Goal: Find specific page/section: Locate a particular part of the current website

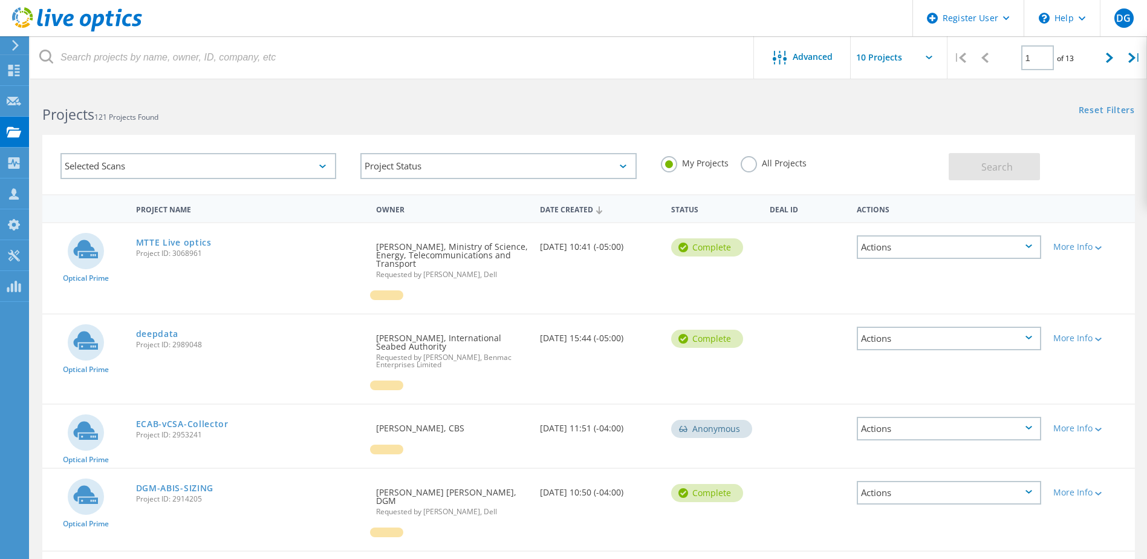
drag, startPoint x: 747, startPoint y: 161, endPoint x: 783, endPoint y: 161, distance: 36.3
click at [747, 161] on label "All Projects" at bounding box center [774, 161] width 66 height 11
click at [0, 0] on input "All Projects" at bounding box center [0, 0] width 0 height 0
click at [991, 172] on span "Search" at bounding box center [996, 166] width 31 height 13
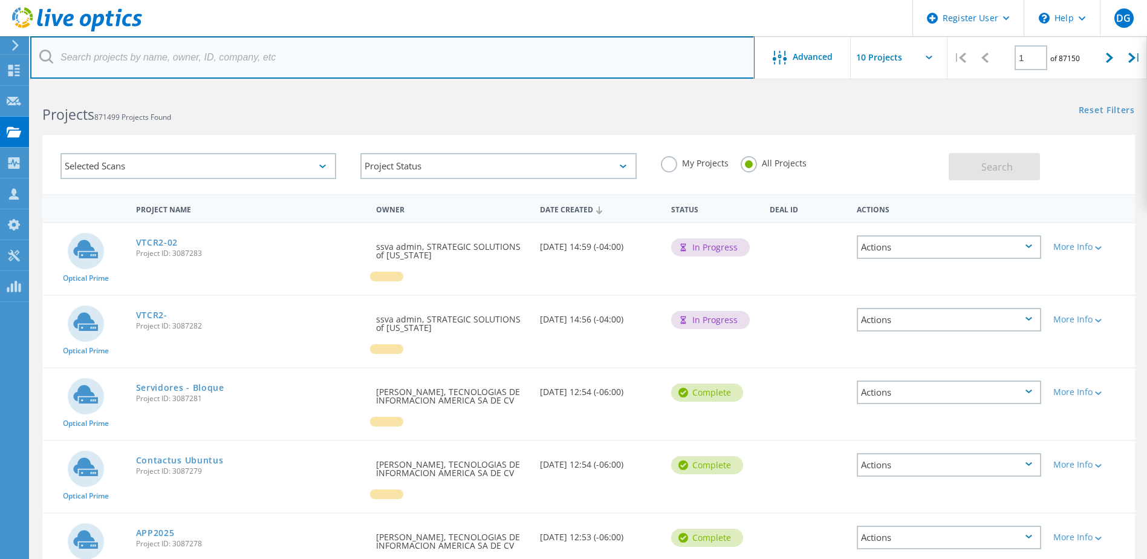
click at [219, 62] on input "text" at bounding box center [392, 57] width 724 height 42
paste input "3012393"
type input "3012393"
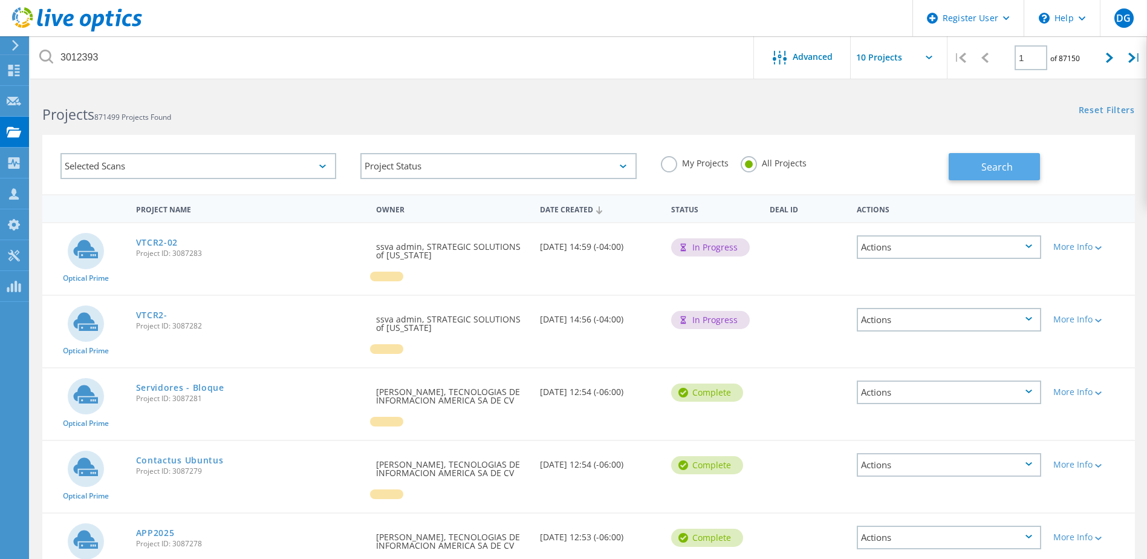
click at [1022, 165] on button "Search" at bounding box center [993, 166] width 91 height 27
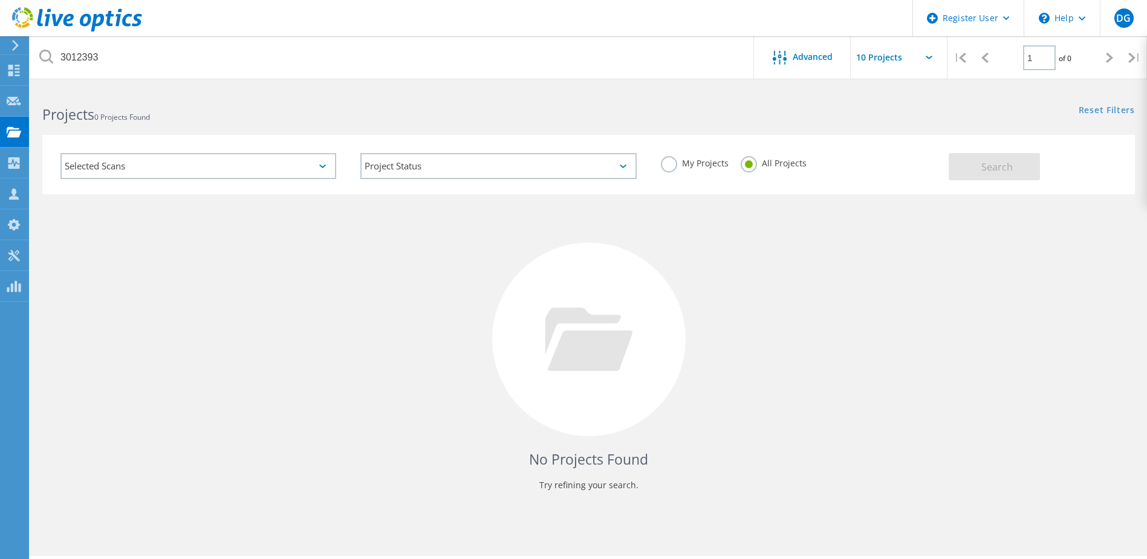
click at [670, 161] on label "My Projects" at bounding box center [695, 161] width 68 height 11
click at [0, 0] on input "My Projects" at bounding box center [0, 0] width 0 height 0
click at [1023, 175] on button "Search" at bounding box center [993, 166] width 91 height 27
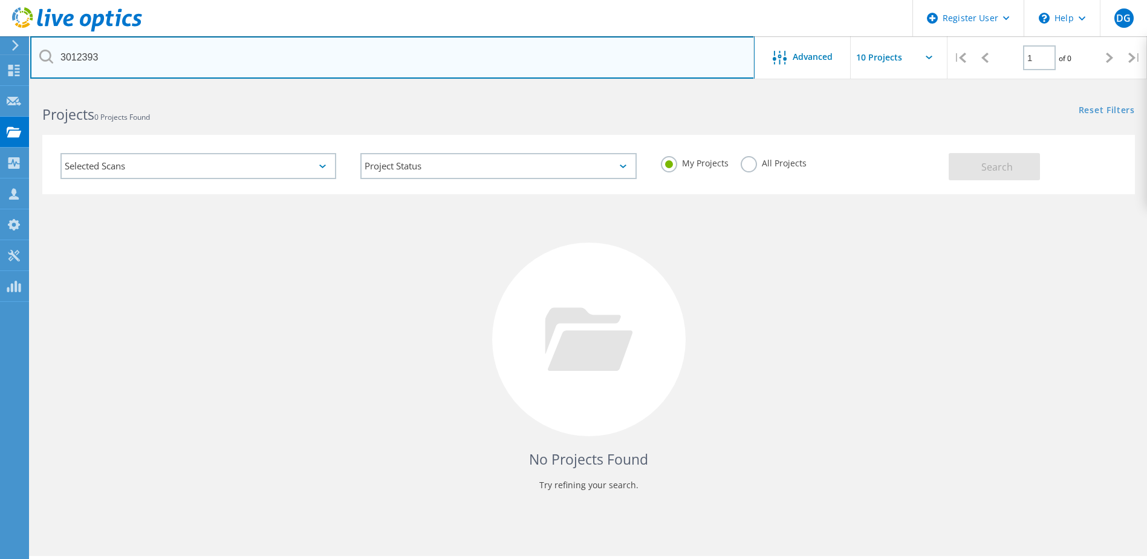
click at [60, 54] on input "3012393" at bounding box center [392, 57] width 724 height 42
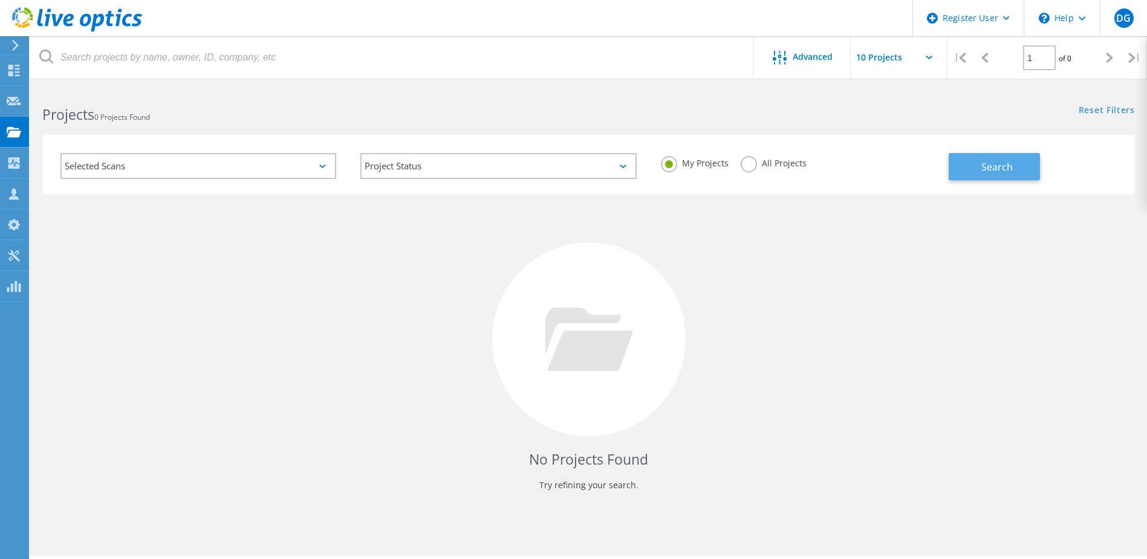
click at [977, 177] on button "Search" at bounding box center [993, 166] width 91 height 27
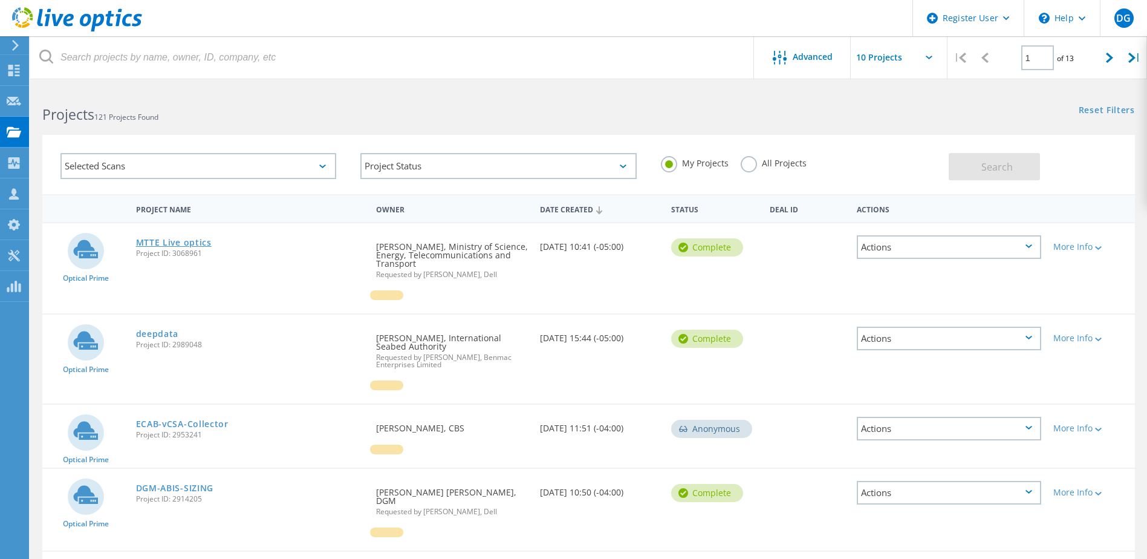
click at [192, 241] on link "MTTE Live optics" at bounding box center [174, 242] width 76 height 8
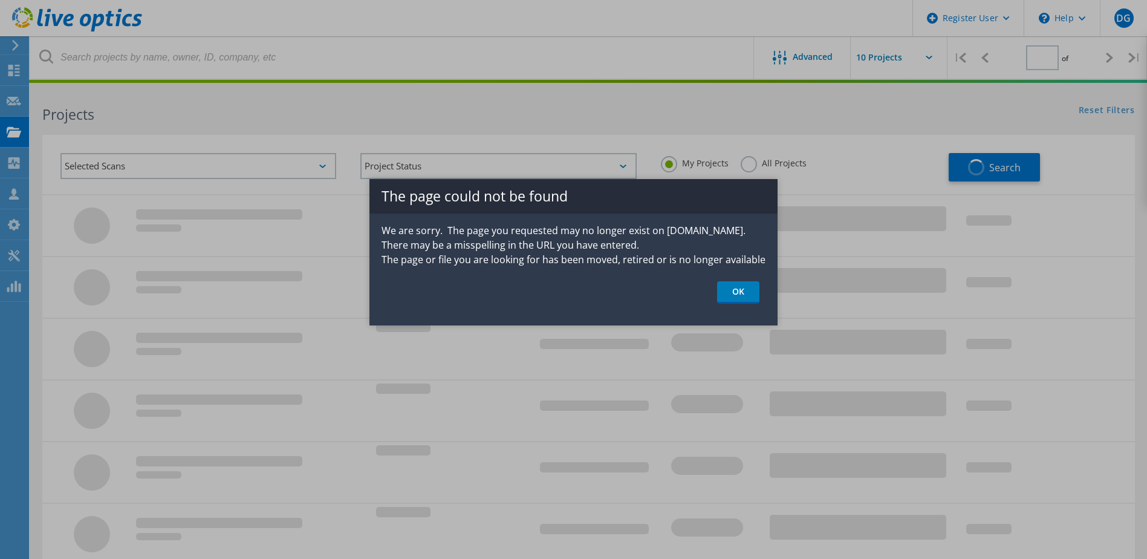
type input "1"
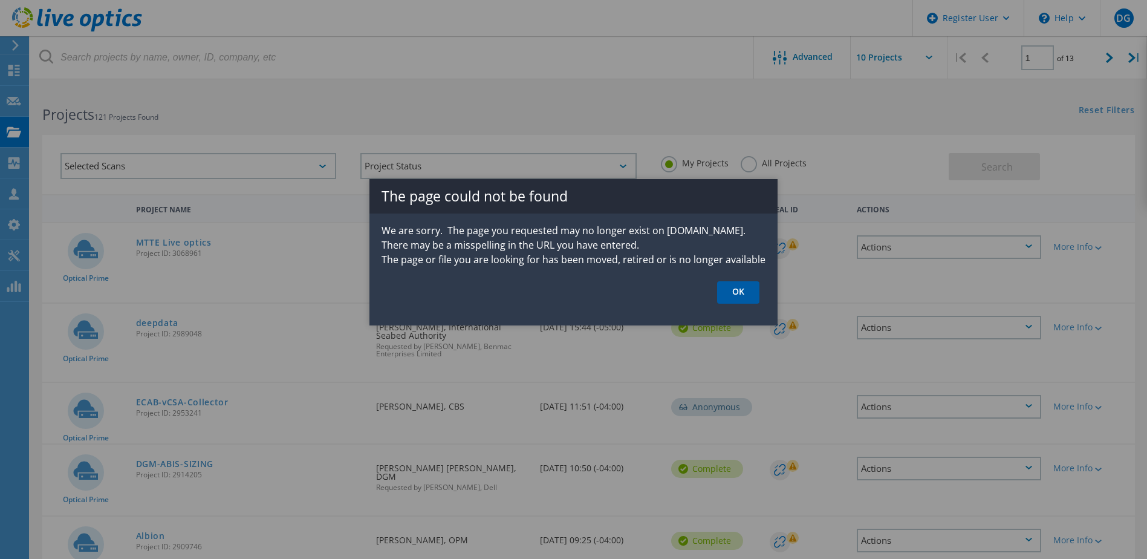
click at [748, 290] on link "OK" at bounding box center [738, 292] width 42 height 22
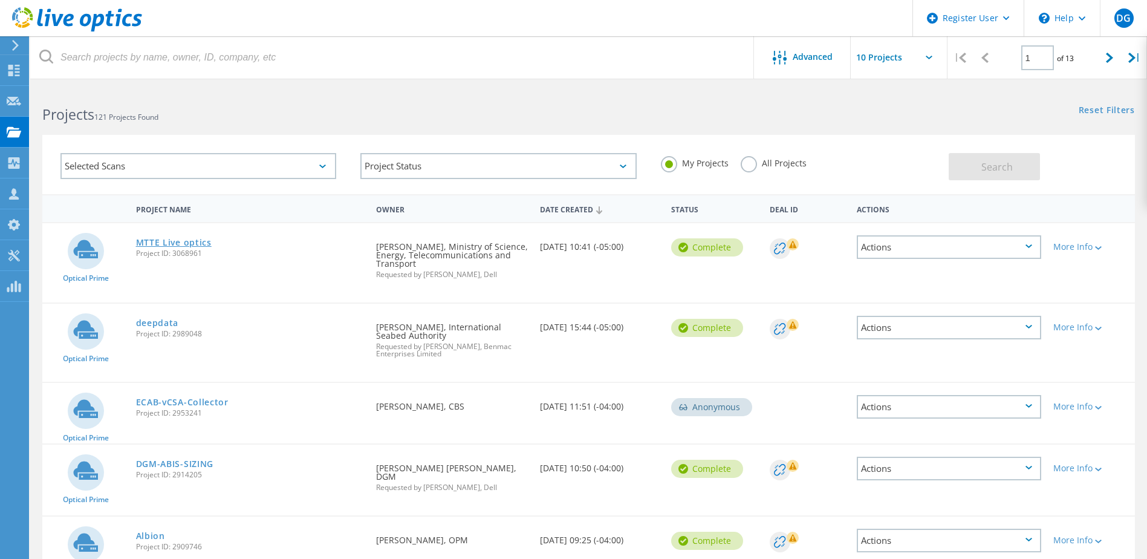
click at [151, 238] on link "MTTE Live optics" at bounding box center [174, 242] width 76 height 8
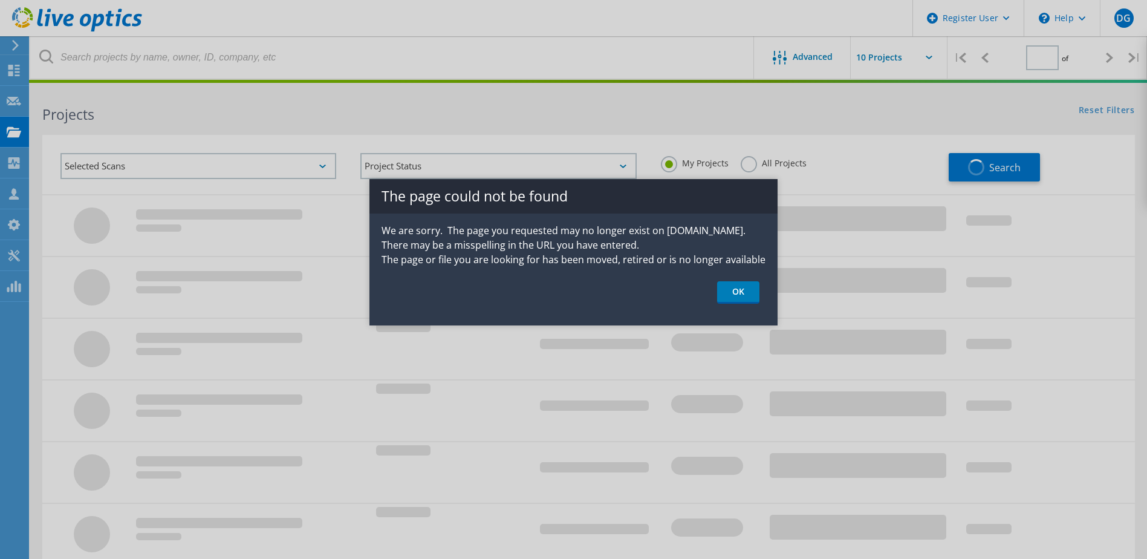
type input "1"
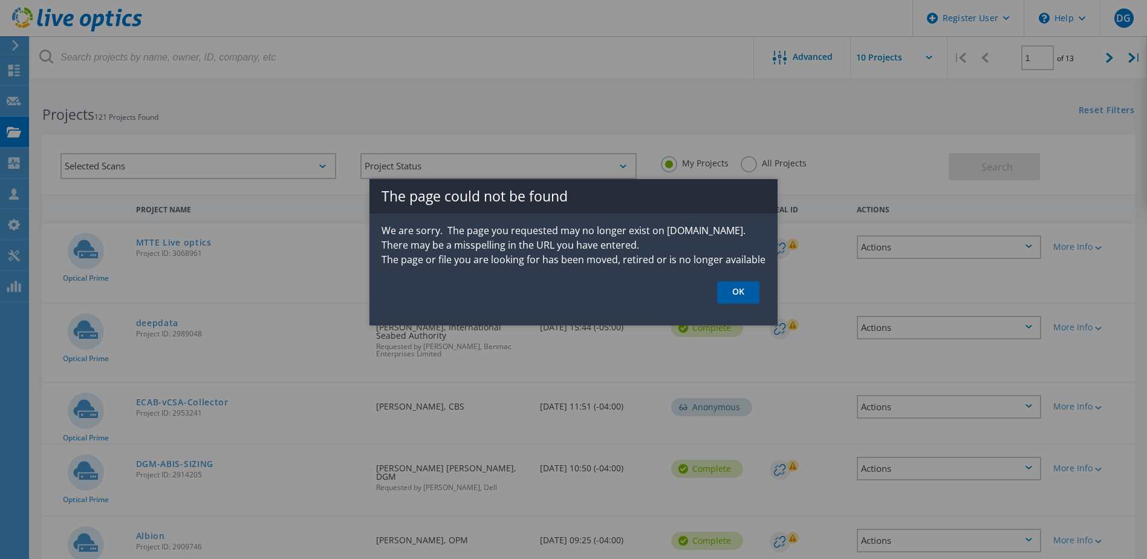
click at [717, 296] on link "OK" at bounding box center [738, 292] width 42 height 22
